Goal: Check status: Check status

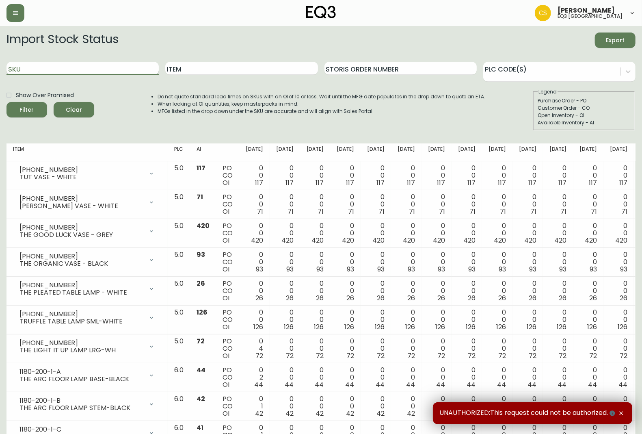
click at [98, 66] on input "SKU" at bounding box center [83, 68] width 152 height 13
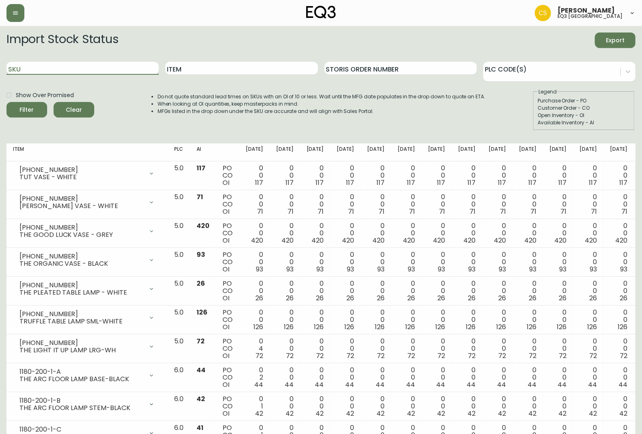
paste input "[PHONE_NUMBER]"
type input "[PHONE_NUMBER]"
click at [7, 102] on button "Filter" at bounding box center [27, 109] width 41 height 15
